Goal: Task Accomplishment & Management: Manage account settings

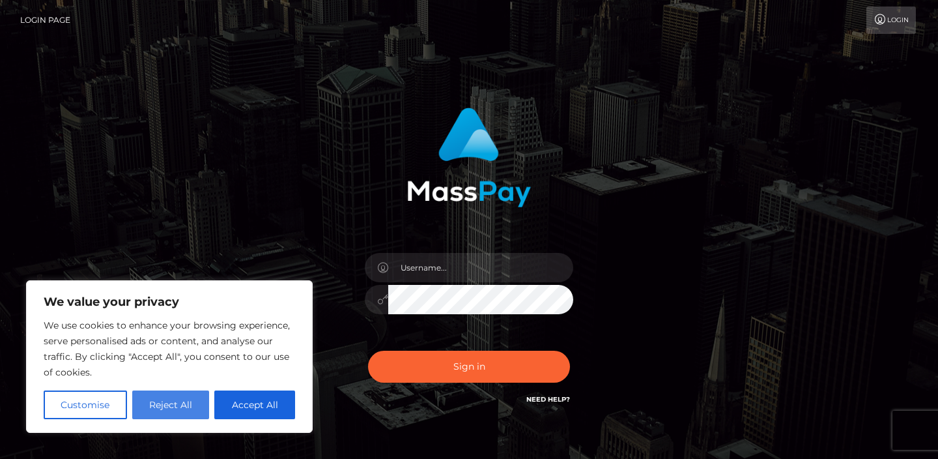
click at [171, 408] on button "Reject All" at bounding box center [171, 404] width 78 height 29
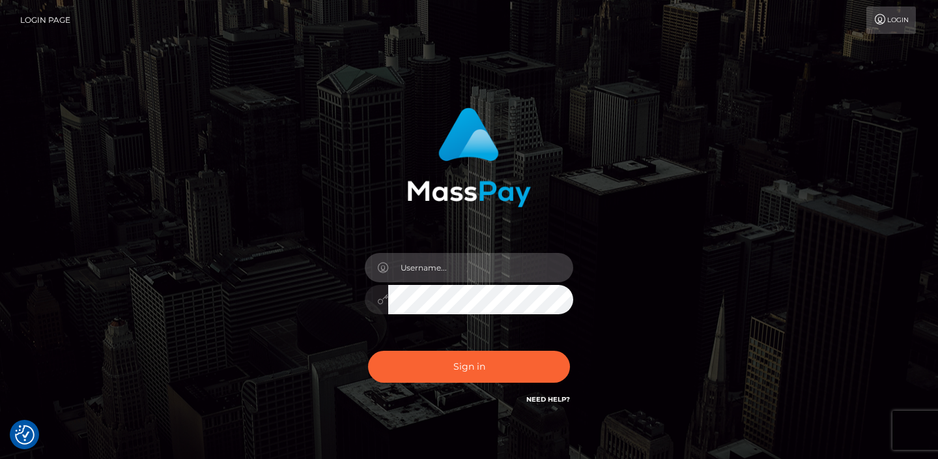
click at [436, 276] on input "text" at bounding box center [480, 267] width 185 height 29
type input "[EMAIL_ADDRESS][DOMAIN_NAME]"
click at [537, 401] on link "Need Help?" at bounding box center [548, 399] width 44 height 8
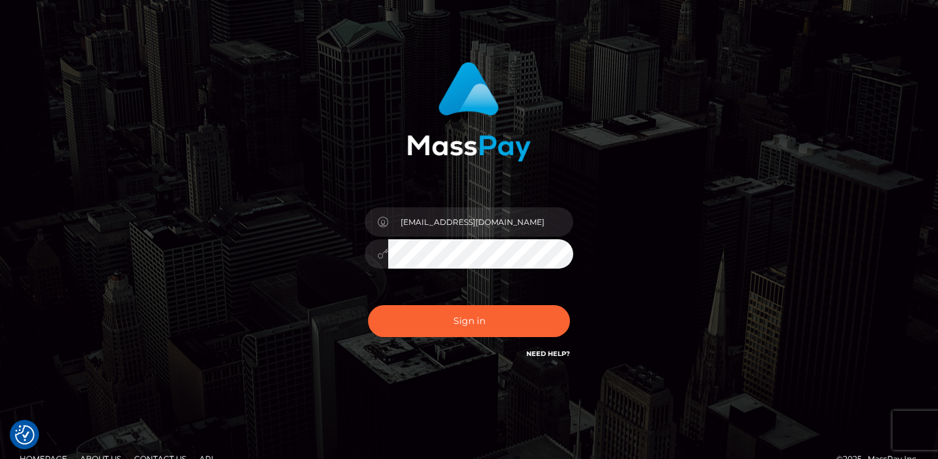
scroll to position [68, 0]
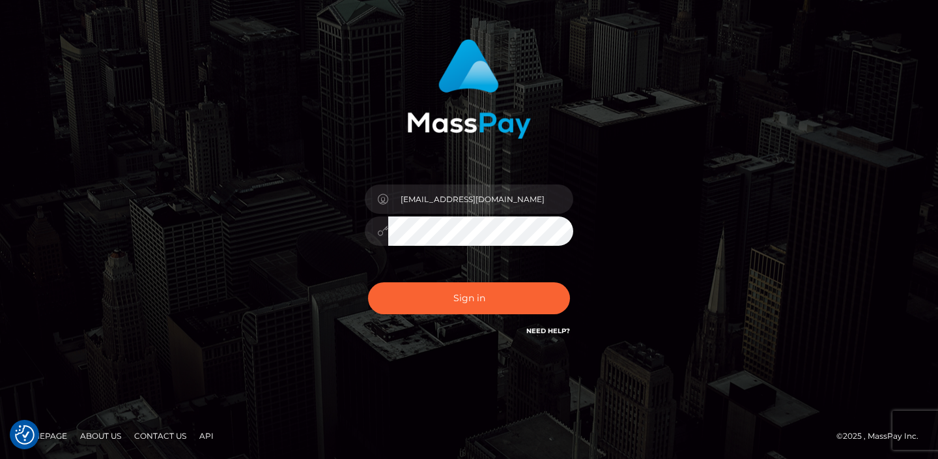
click at [386, 231] on icon at bounding box center [382, 230] width 11 height 10
click at [468, 305] on button "Sign in" at bounding box center [469, 298] width 202 height 32
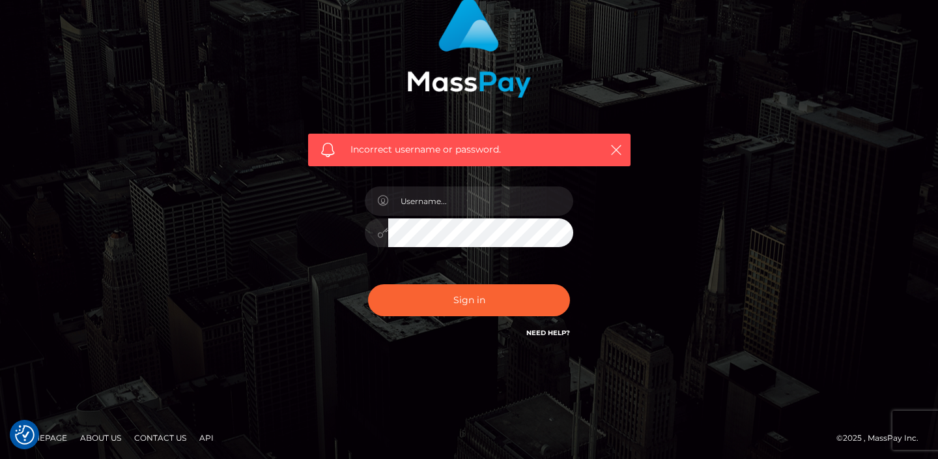
scroll to position [111, 0]
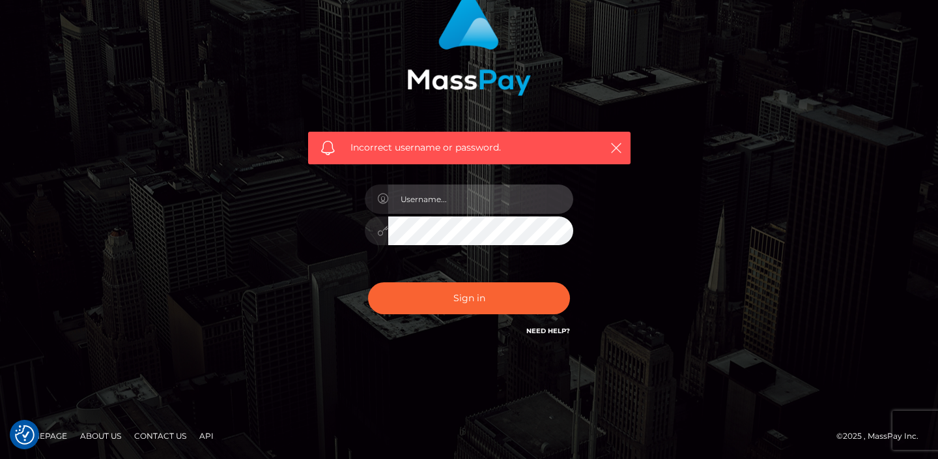
click at [453, 198] on input "text" at bounding box center [480, 198] width 185 height 29
type input "luoshodi@icloud.com"
click at [493, 210] on input "luoshodi@icloud.com" at bounding box center [480, 198] width 185 height 29
drag, startPoint x: 501, startPoint y: 201, endPoint x: 332, endPoint y: 197, distance: 169.5
click at [333, 197] on div "Incorrect username or password. luoshodi@icloud.com" at bounding box center [469, 167] width 342 height 362
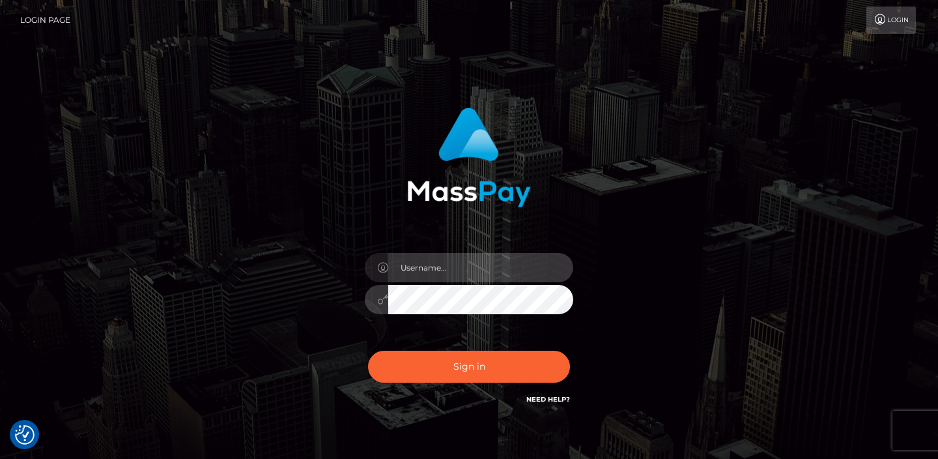
click at [437, 263] on input "text" at bounding box center [480, 267] width 185 height 29
type input "06neural-balance@icloud.com"
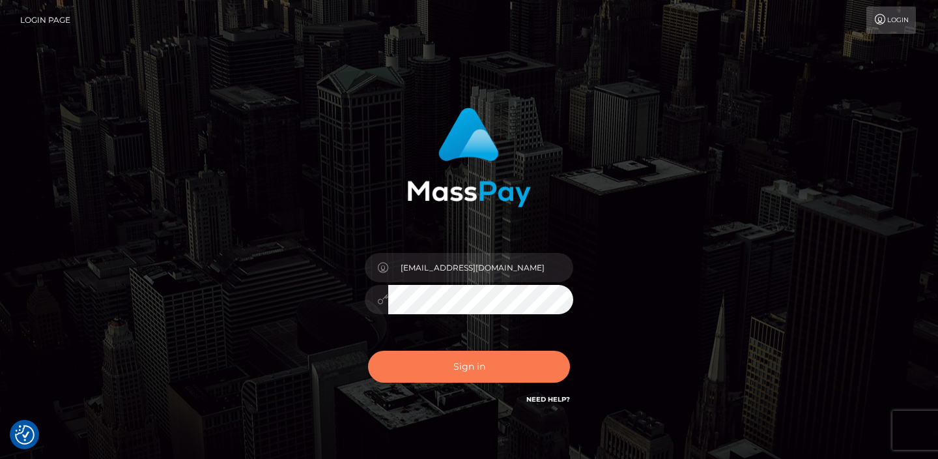
click at [467, 377] on button "Sign in" at bounding box center [469, 367] width 202 height 32
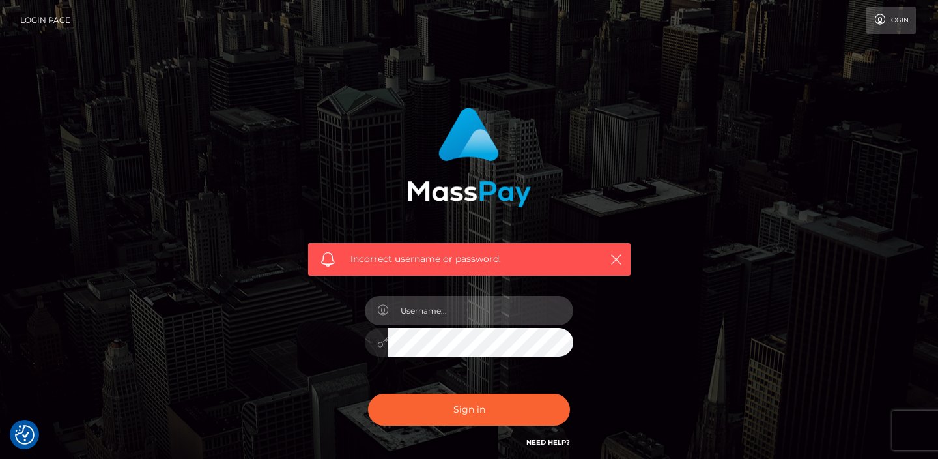
click at [442, 319] on input "text" at bounding box center [480, 310] width 185 height 29
type input "luoshodi@icloud.com"
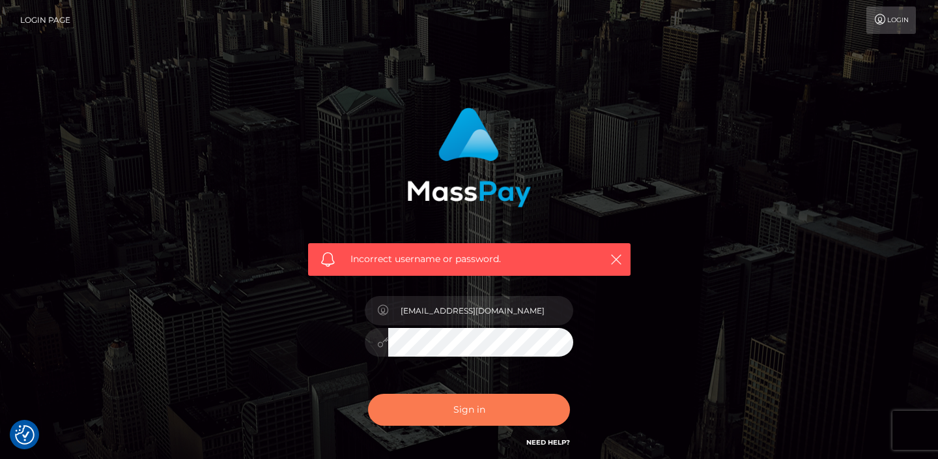
click at [465, 402] on button "Sign in" at bounding box center [469, 410] width 202 height 32
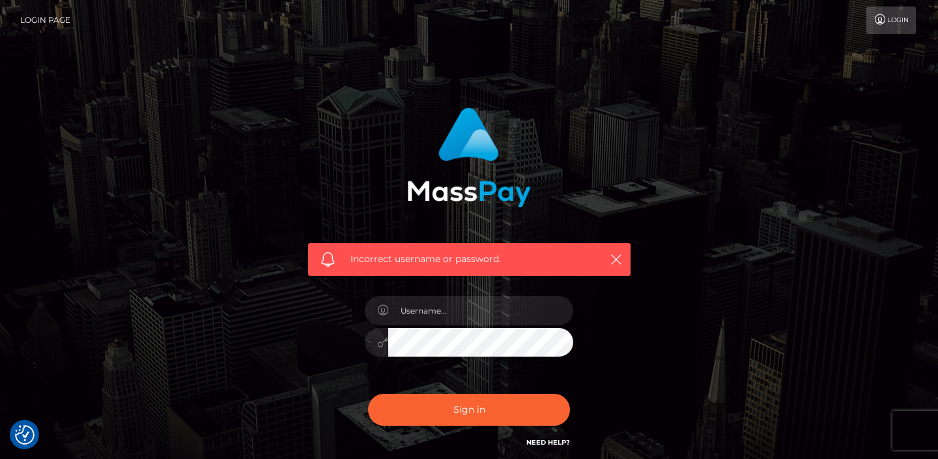
click at [888, 25] on link "Login" at bounding box center [892, 20] width 50 height 27
